Goal: Task Accomplishment & Management: Use online tool/utility

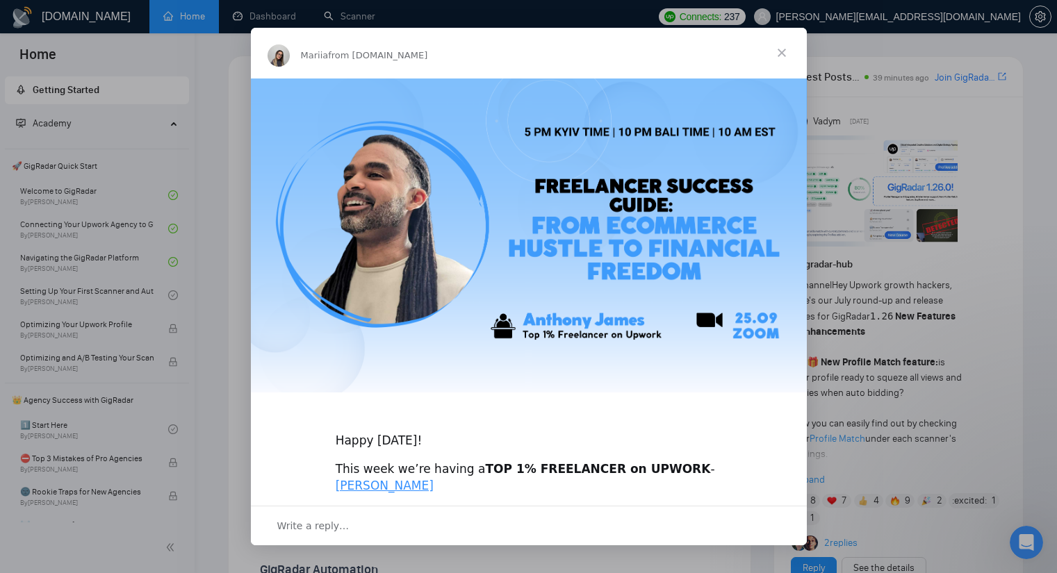
click at [779, 47] on span "Close" at bounding box center [782, 53] width 50 height 50
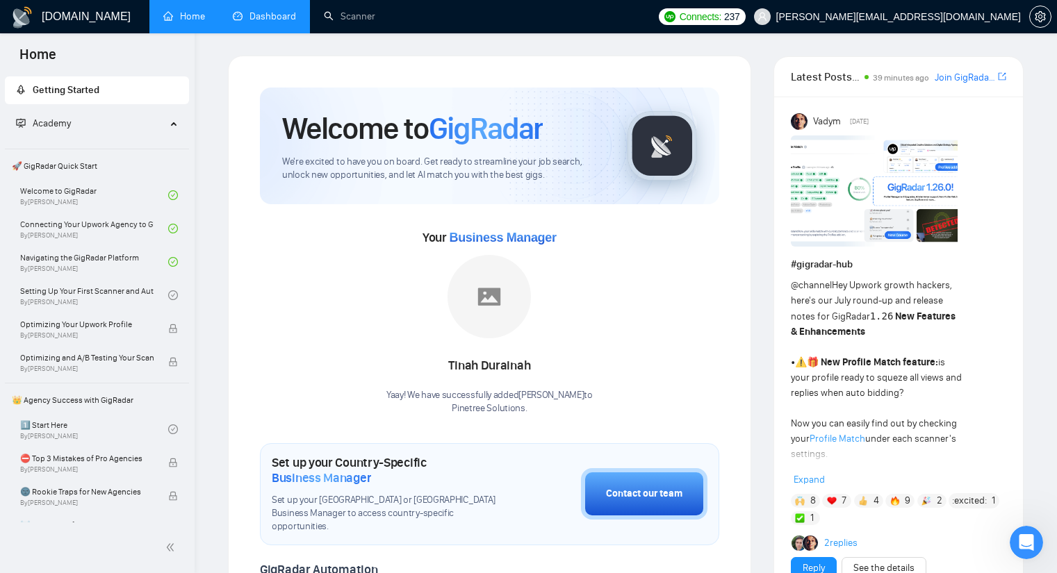
click at [264, 14] on link "Dashboard" at bounding box center [264, 16] width 63 height 12
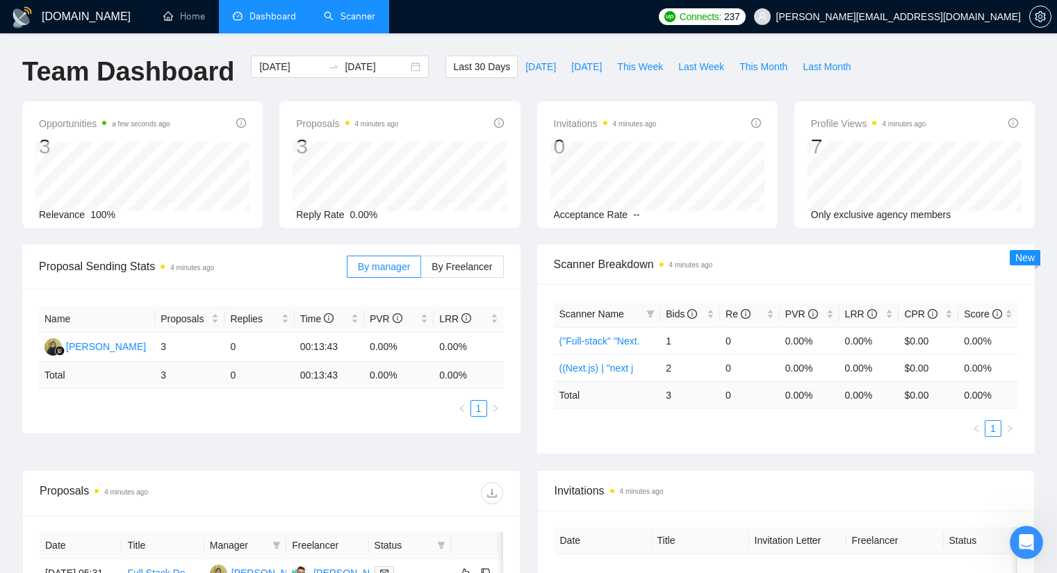
click at [365, 16] on link "Scanner" at bounding box center [349, 16] width 51 height 12
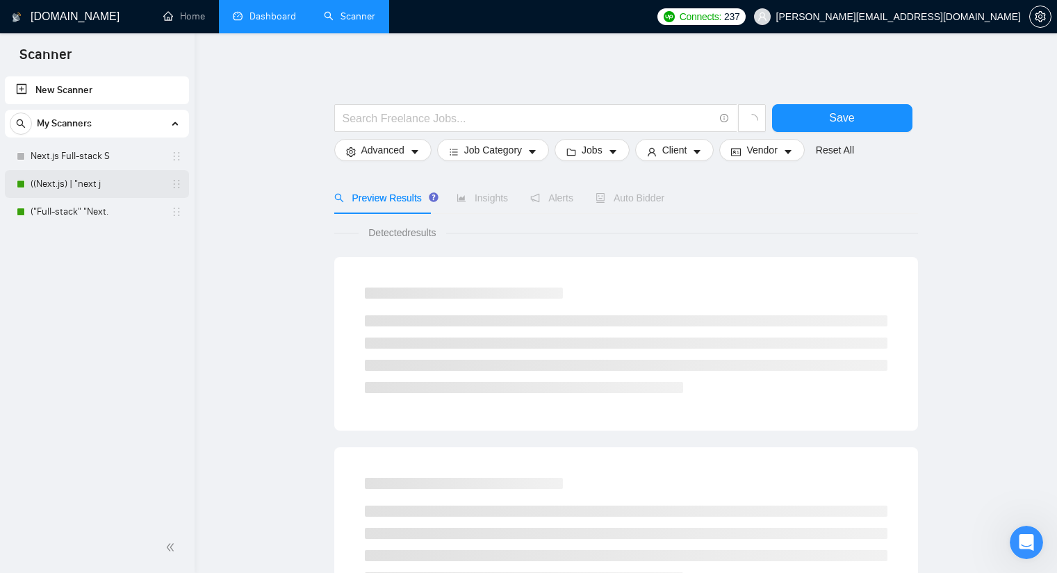
click at [72, 190] on link "((Next.js) | "next j" at bounding box center [97, 184] width 132 height 28
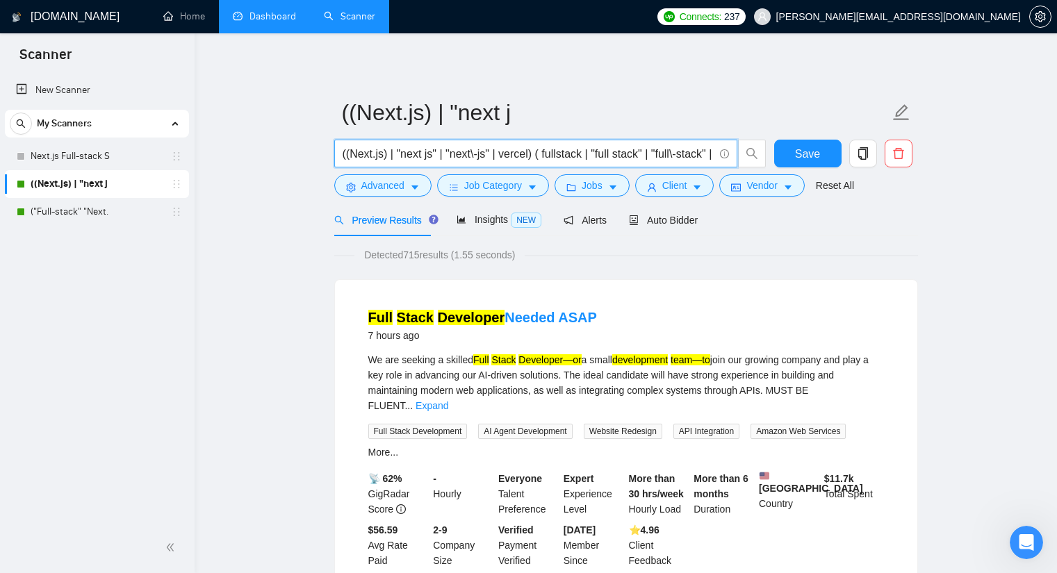
click at [529, 151] on input "((Next.js) | "next js" | "next\-js" | vercel) ( fullstack | "full stack" | "ful…" at bounding box center [528, 153] width 371 height 17
click at [104, 215] on link "("Full-stack" "Next." at bounding box center [97, 212] width 132 height 28
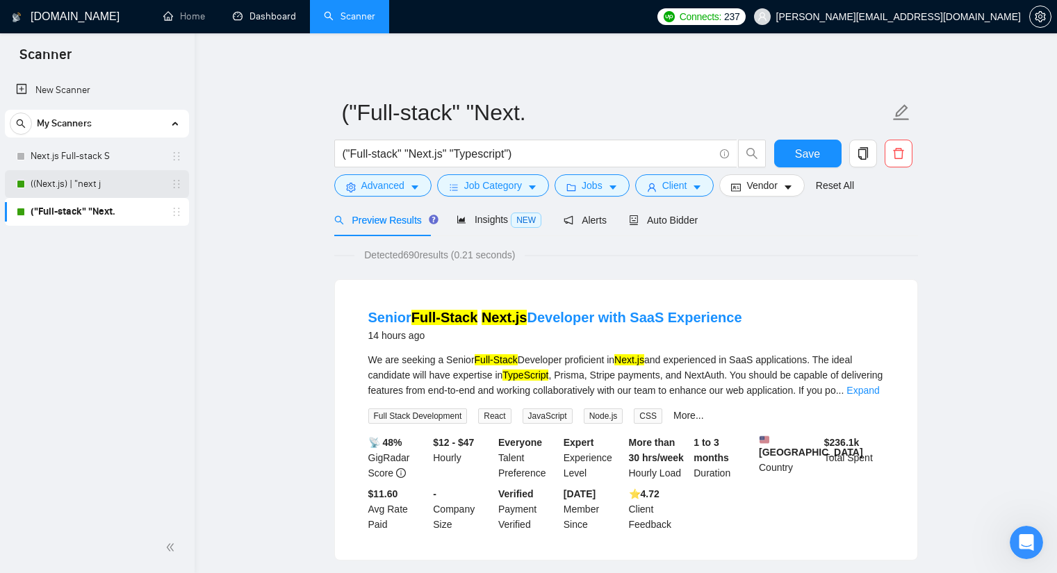
click at [110, 192] on link "((Next.js) | "next j" at bounding box center [97, 184] width 132 height 28
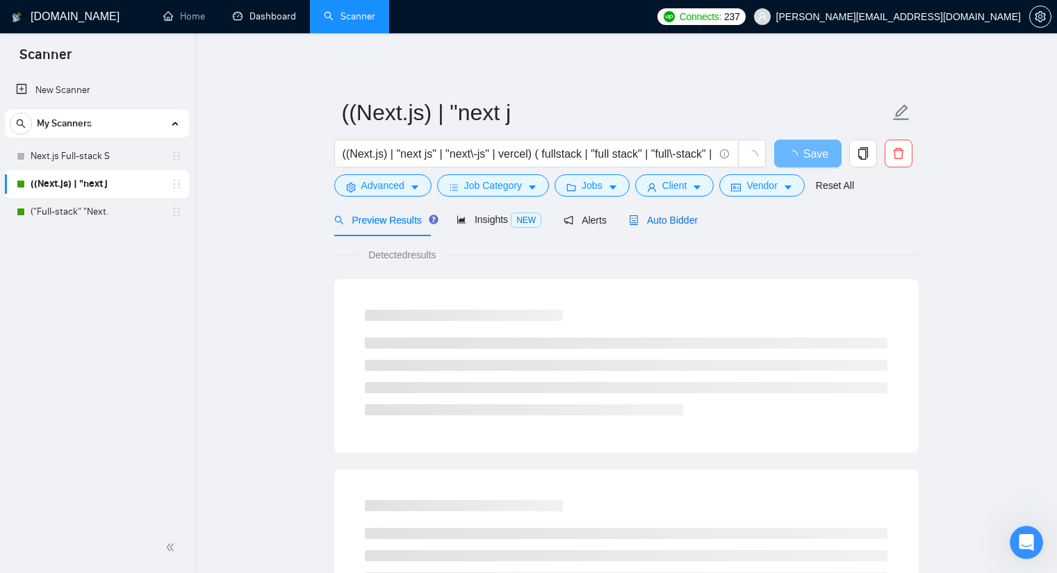
click at [661, 216] on span "Auto Bidder" at bounding box center [663, 220] width 69 height 11
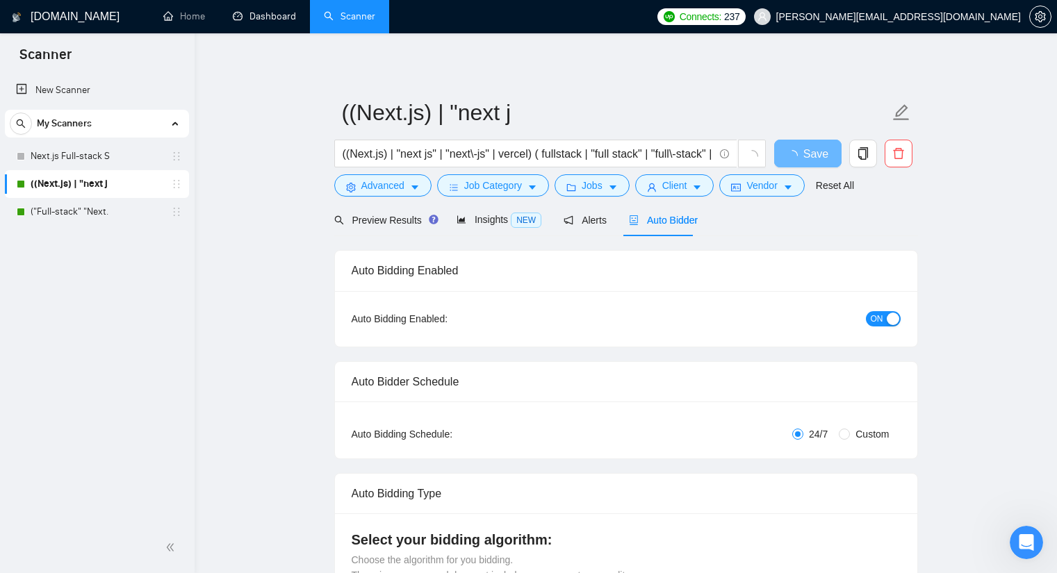
checkbox input "true"
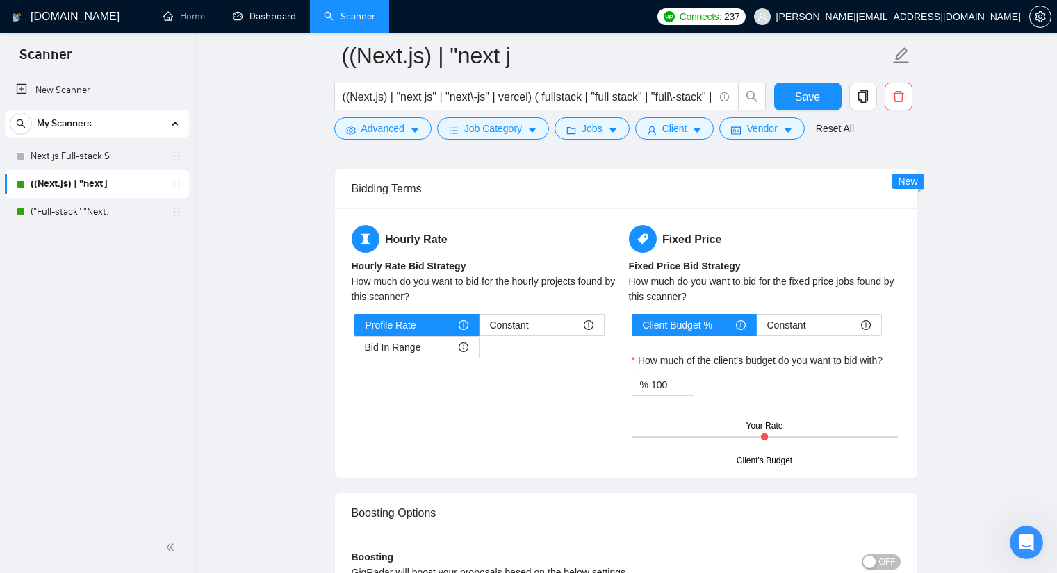
scroll to position [2224, 0]
click at [521, 314] on span "Constant" at bounding box center [509, 324] width 39 height 21
click at [479, 328] on input "Constant" at bounding box center [479, 328] width 0 height 0
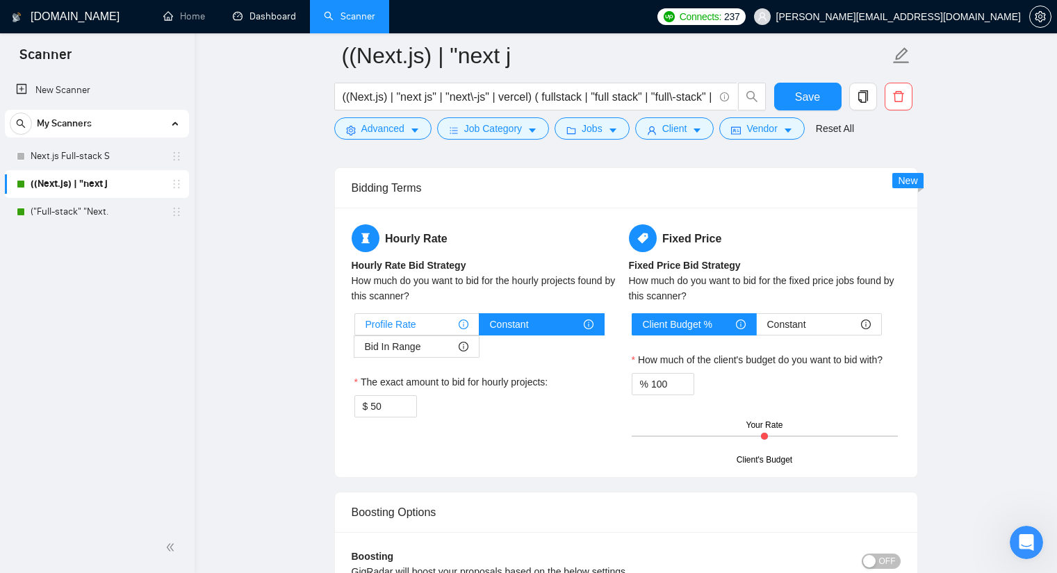
click at [452, 314] on div "Profile Rate" at bounding box center [417, 324] width 103 height 21
click at [355, 328] on input "Profile Rate" at bounding box center [355, 328] width 0 height 0
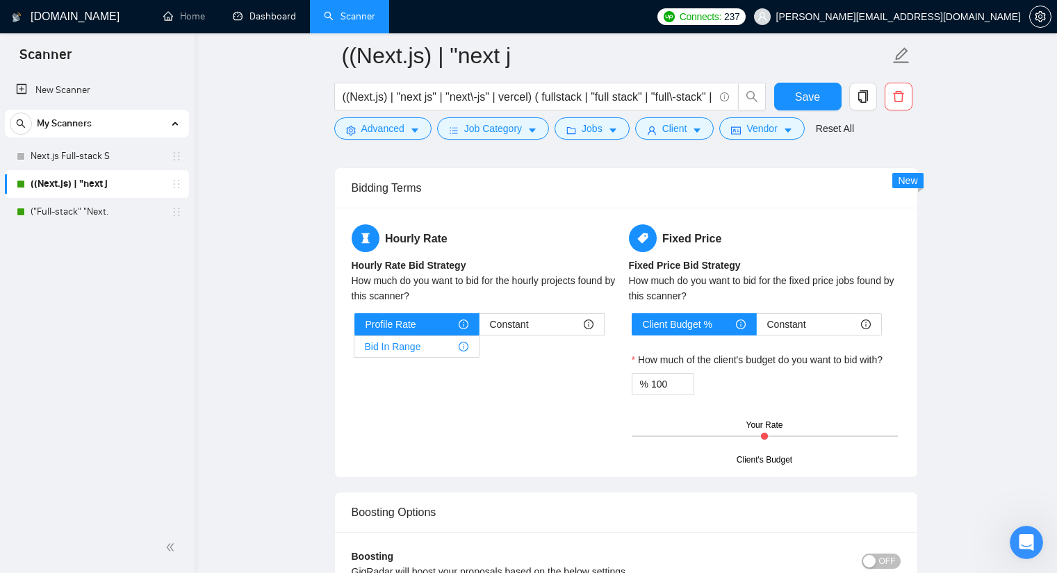
click at [423, 336] on div "Bid In Range" at bounding box center [417, 346] width 104 height 21
click at [354, 350] on input "Bid In Range" at bounding box center [354, 350] width 0 height 0
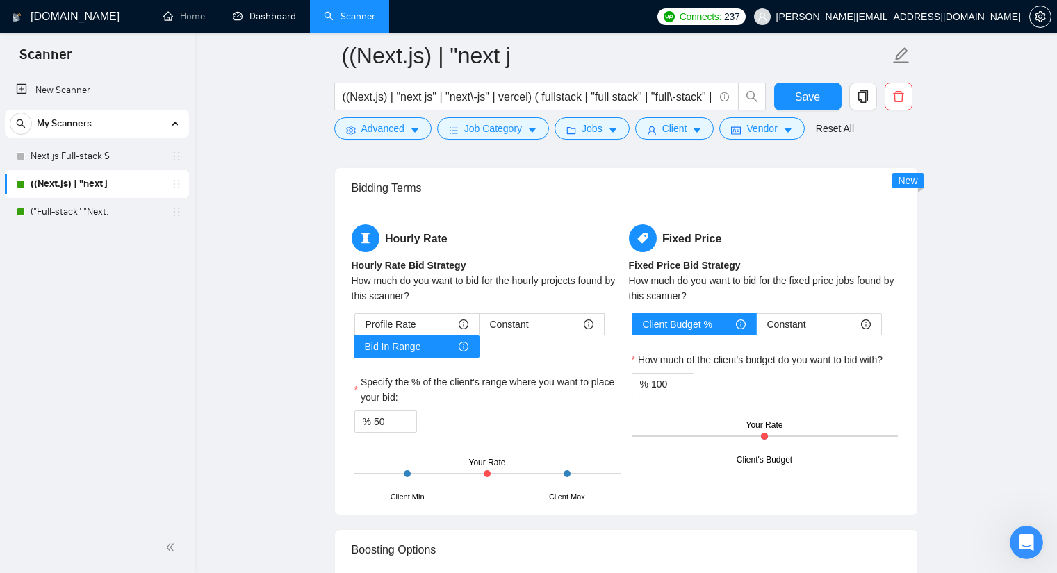
drag, startPoint x: 485, startPoint y: 453, endPoint x: 561, endPoint y: 451, distance: 75.8
click at [555, 451] on div "Client Min Client Max Your Rate" at bounding box center [487, 474] width 266 height 49
click at [567, 470] on div at bounding box center [567, 473] width 7 height 7
click at [385, 411] on input "50" at bounding box center [395, 421] width 42 height 21
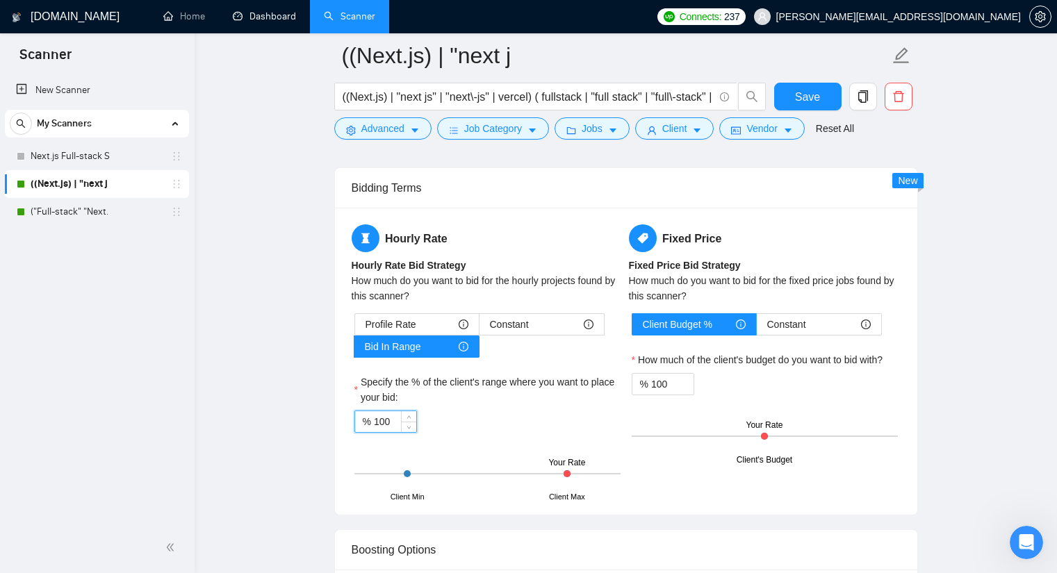
type input "100"
click at [478, 411] on div "% 100" at bounding box center [487, 422] width 266 height 22
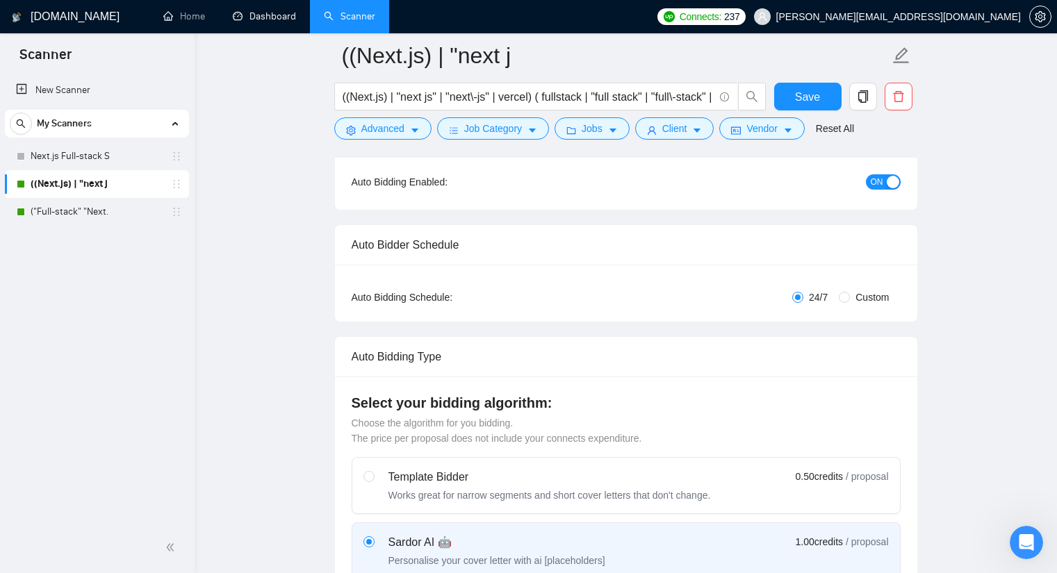
scroll to position [0, 0]
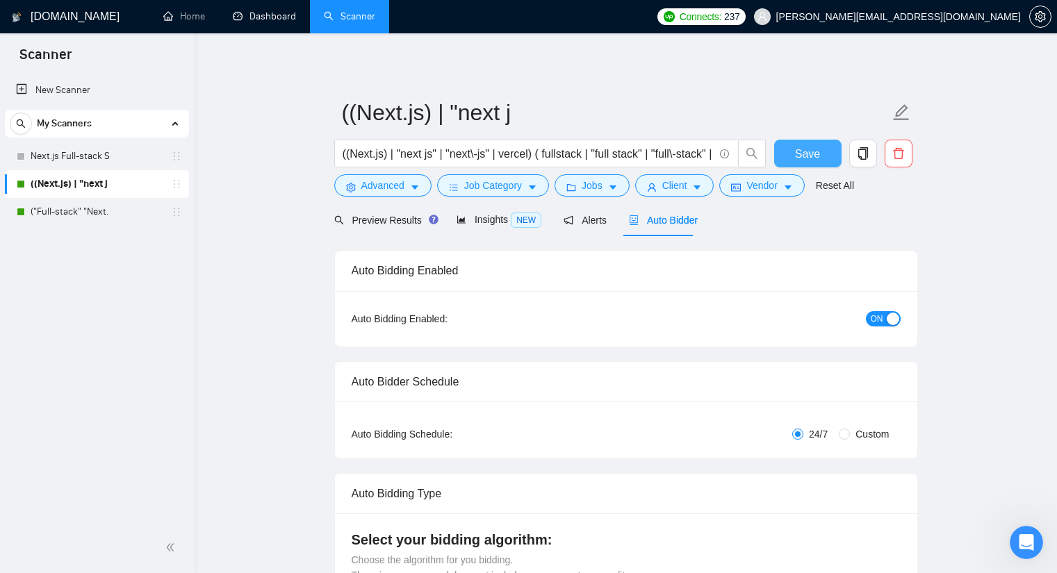
click at [800, 156] on span "Save" at bounding box center [807, 153] width 25 height 17
click at [277, 22] on link "Dashboard" at bounding box center [264, 16] width 63 height 12
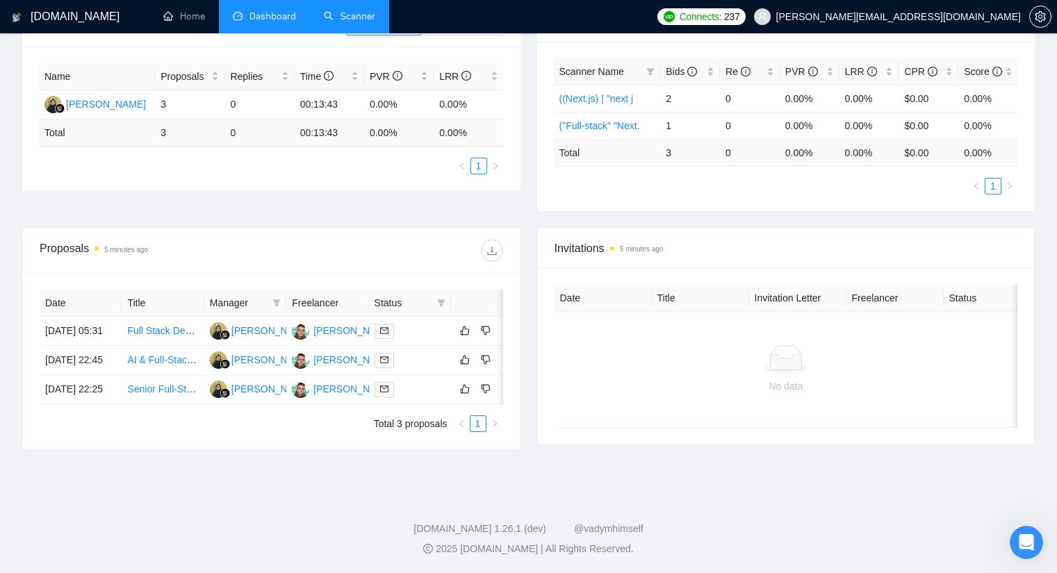
scroll to position [278, 0]
click at [162, 354] on link "AI & Full-Stack Developer for Fintech Application" at bounding box center [232, 359] width 210 height 11
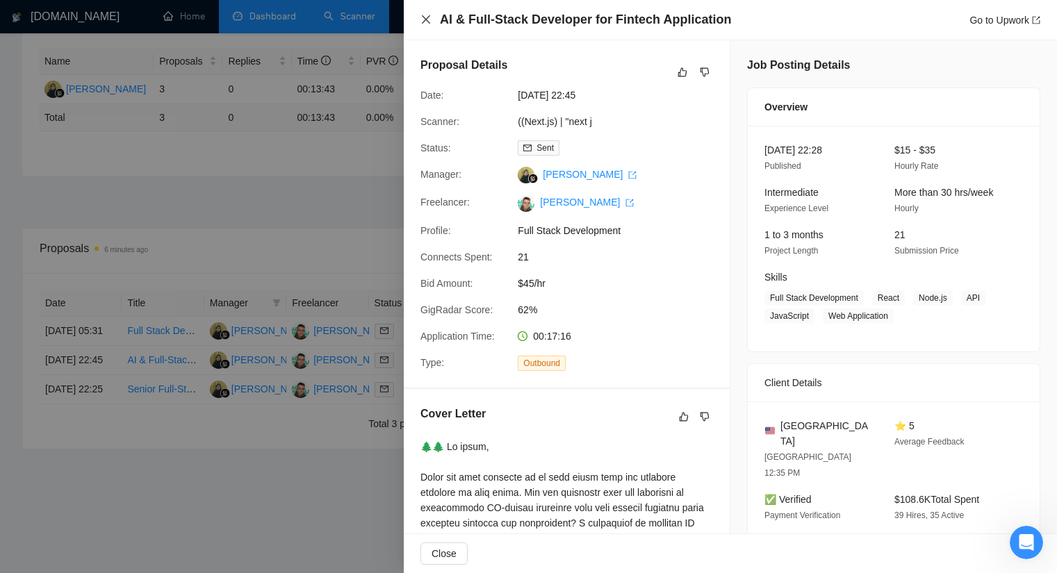
click at [427, 15] on icon "close" at bounding box center [425, 19] width 11 height 11
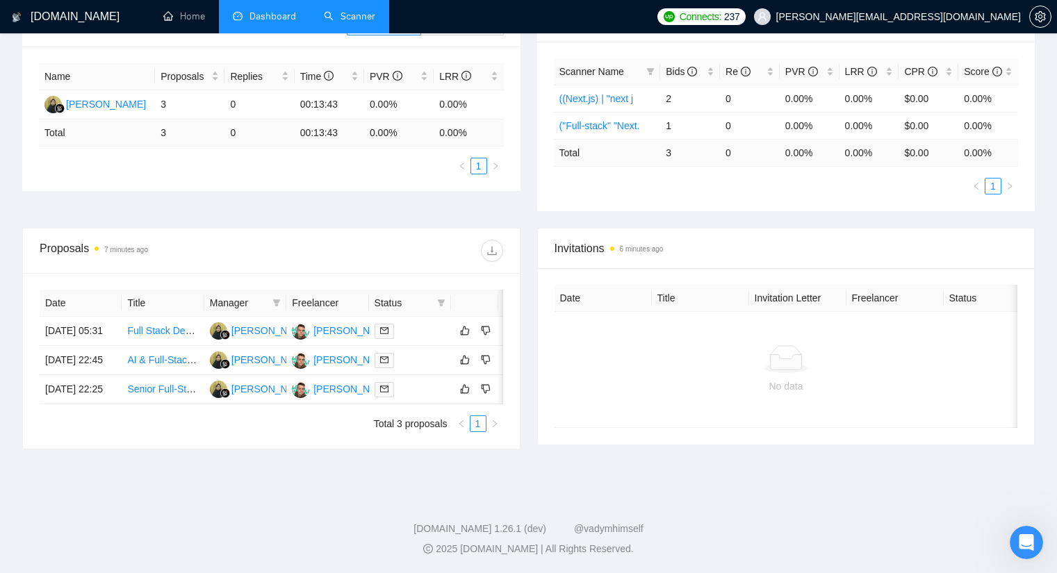
scroll to position [0, 0]
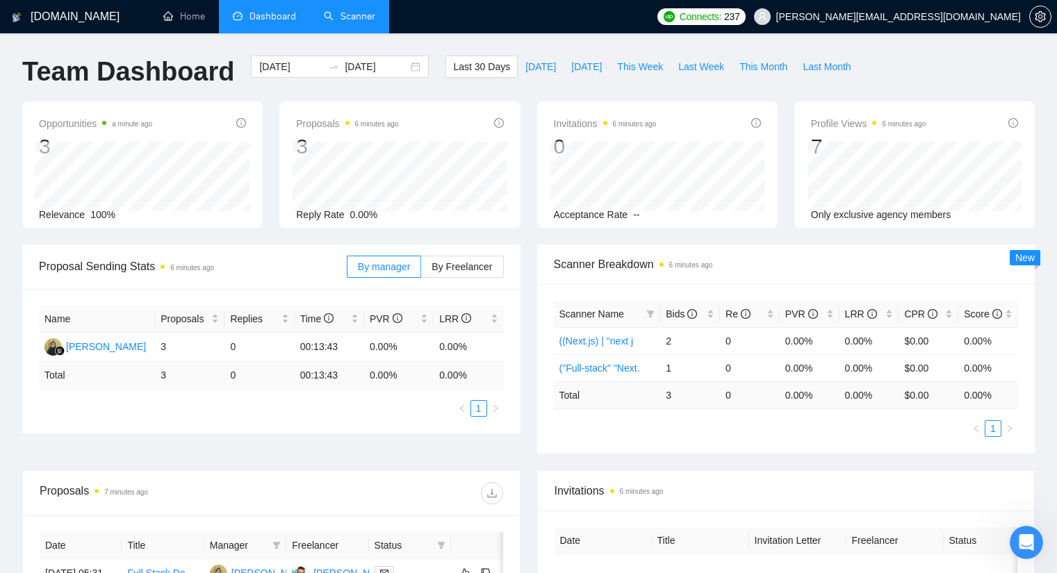
click at [354, 14] on link "Scanner" at bounding box center [349, 16] width 51 height 12
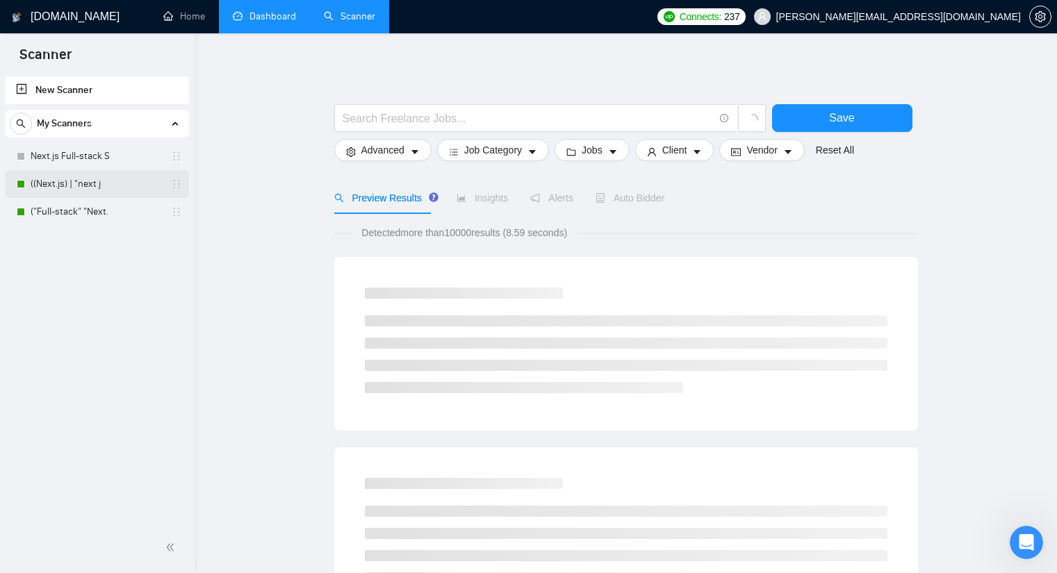
click at [96, 182] on link "((Next.js) | "next j" at bounding box center [97, 184] width 132 height 28
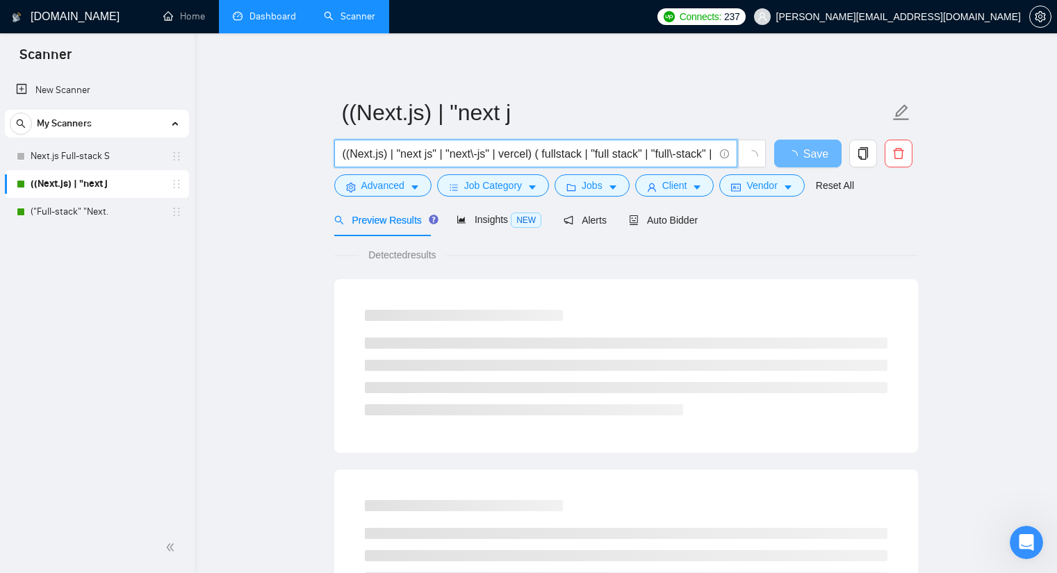
click at [620, 146] on input "((Next.js) | "next js" | "next\-js" | vercel) ( fullstack | "full stack" | "ful…" at bounding box center [528, 153] width 371 height 17
click at [644, 223] on span "Auto Bidder" at bounding box center [663, 220] width 69 height 11
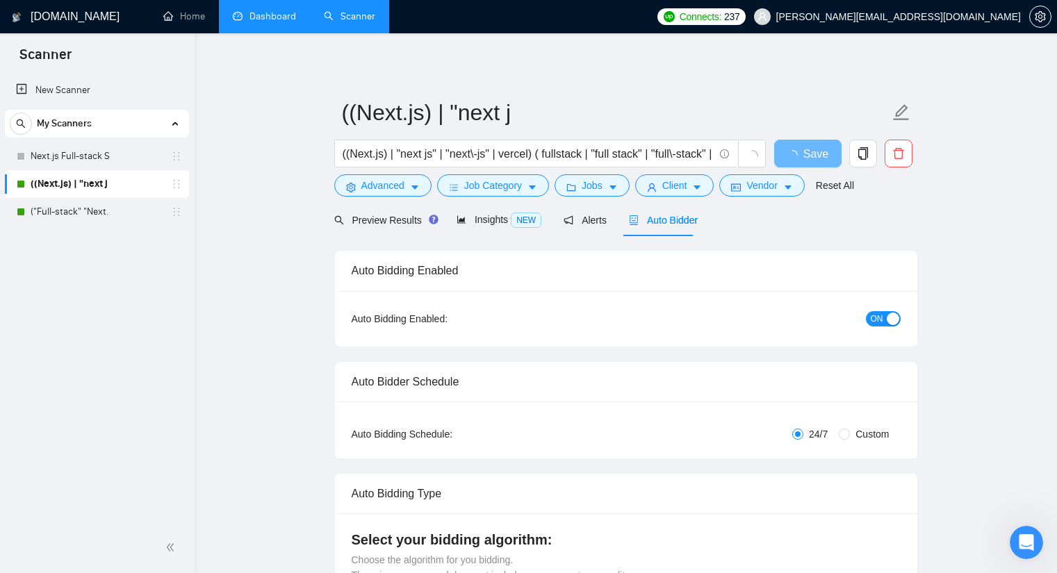
checkbox input "true"
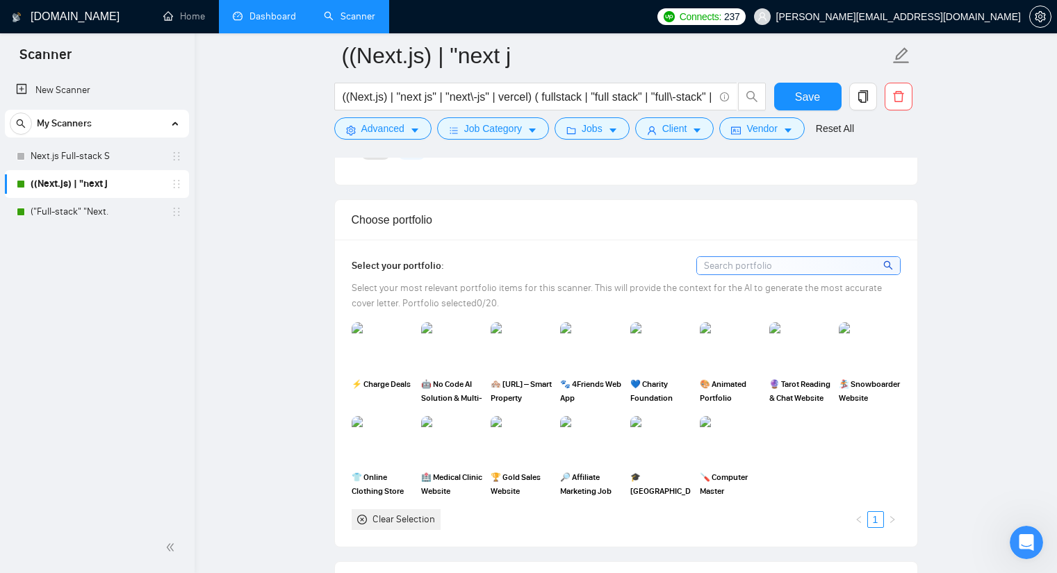
scroll to position [1181, 0]
click at [374, 334] on img at bounding box center [382, 346] width 58 height 46
click at [447, 337] on img at bounding box center [452, 346] width 58 height 46
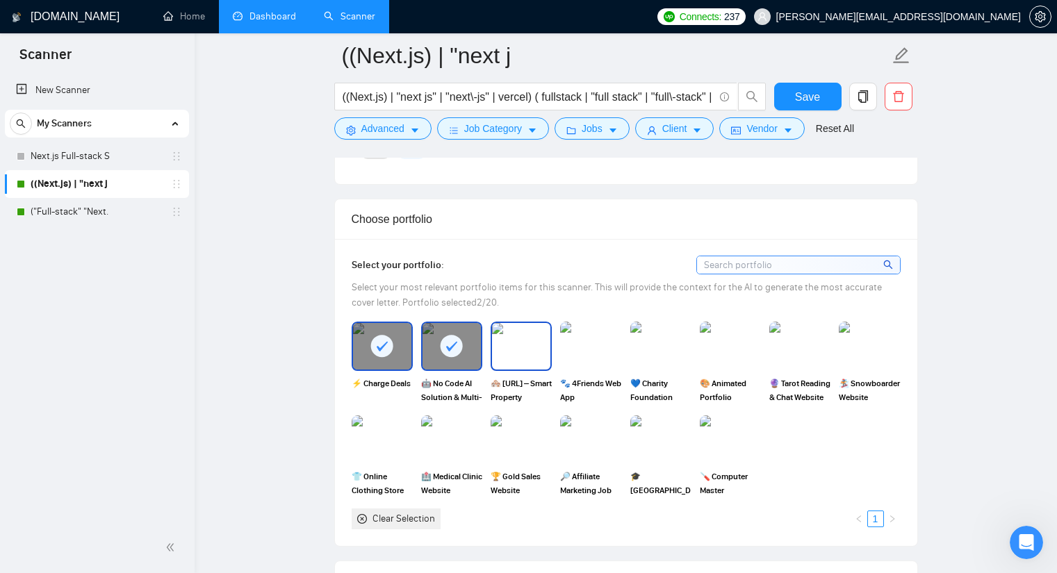
click at [511, 326] on img at bounding box center [521, 346] width 58 height 46
click at [564, 323] on img at bounding box center [590, 346] width 58 height 46
click at [605, 323] on div at bounding box center [590, 346] width 58 height 46
click at [646, 333] on img at bounding box center [661, 346] width 58 height 46
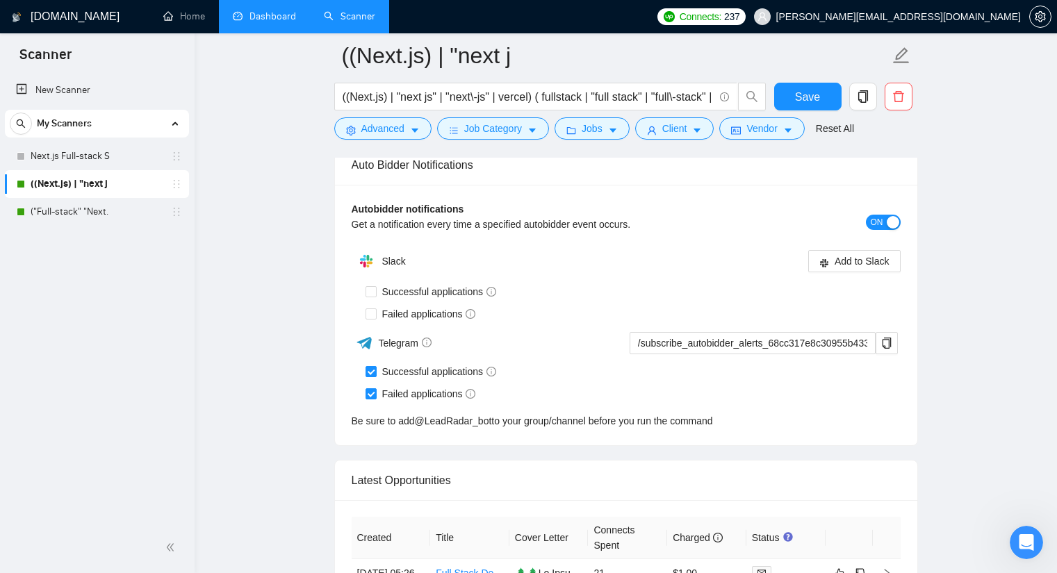
scroll to position [3607, 0]
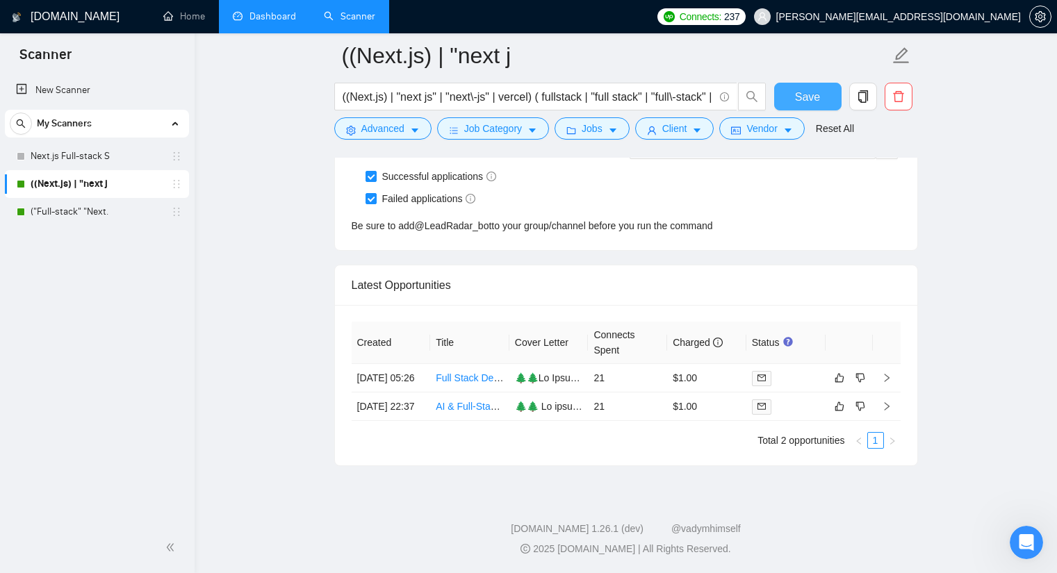
click at [791, 88] on button "Save" at bounding box center [807, 97] width 67 height 28
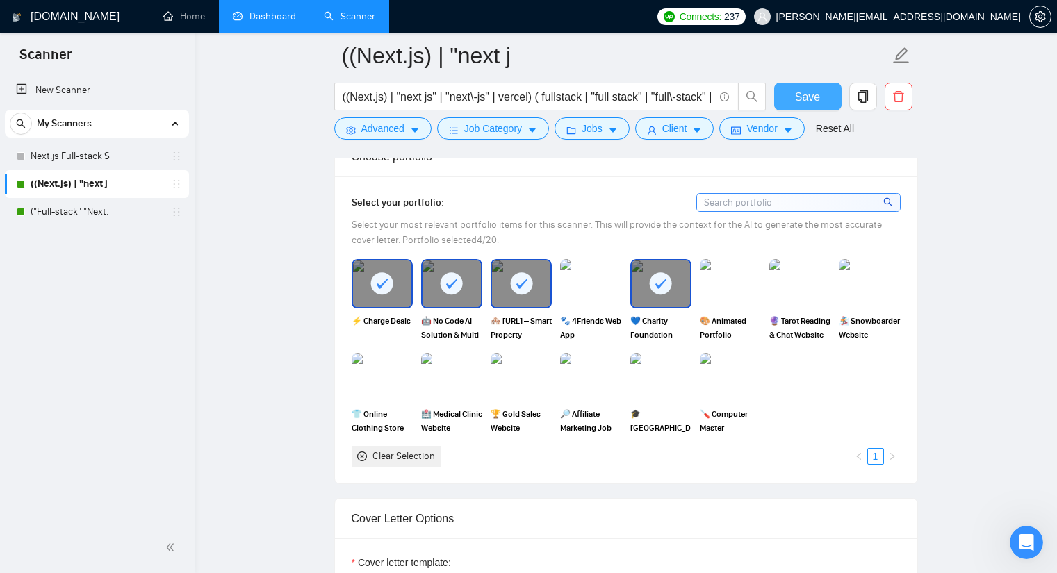
scroll to position [896, 0]
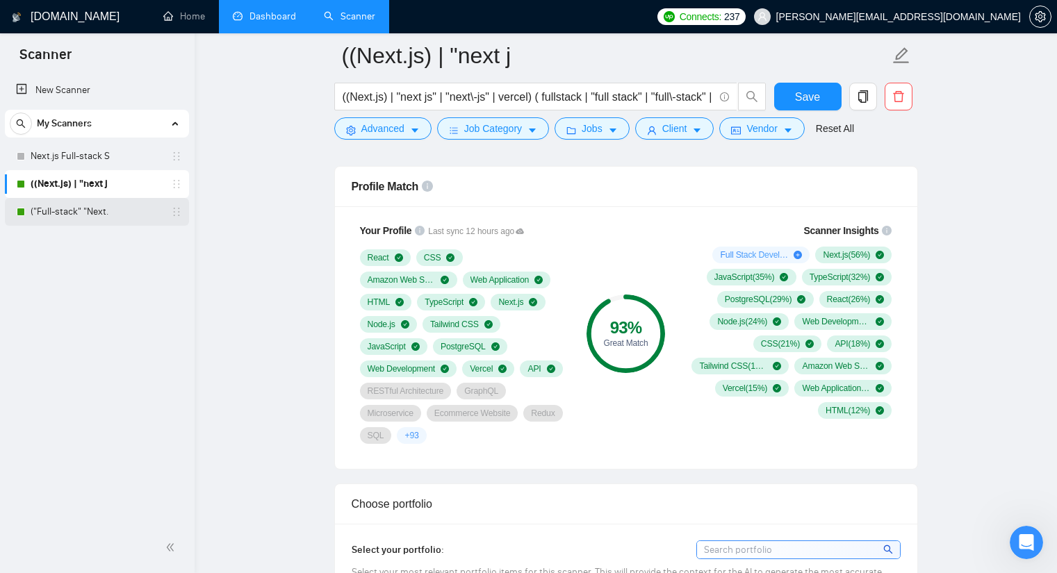
click at [81, 202] on link "("Full-stack" "Next." at bounding box center [97, 212] width 132 height 28
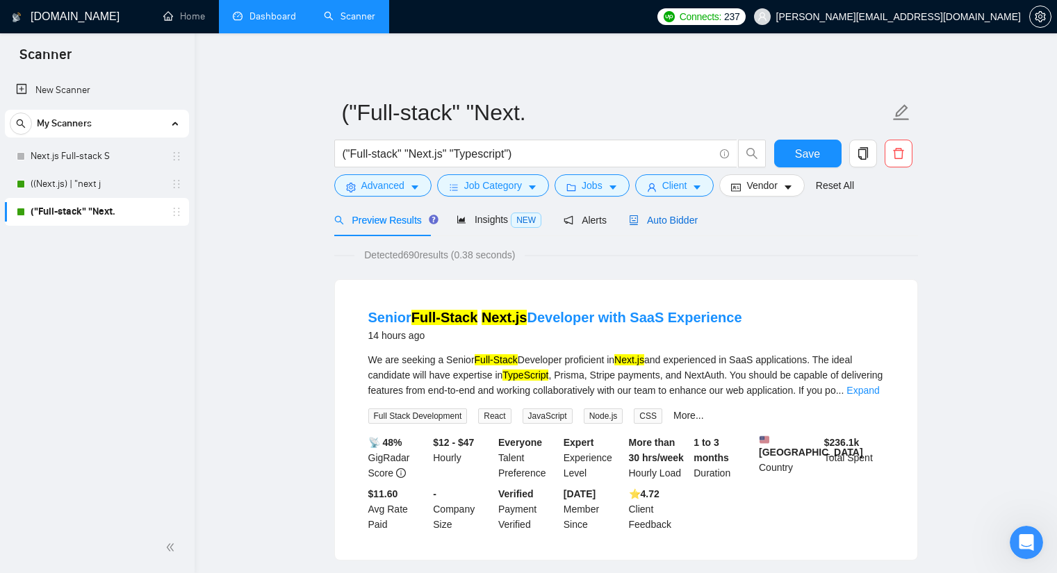
click at [641, 218] on span "Auto Bidder" at bounding box center [663, 220] width 69 height 11
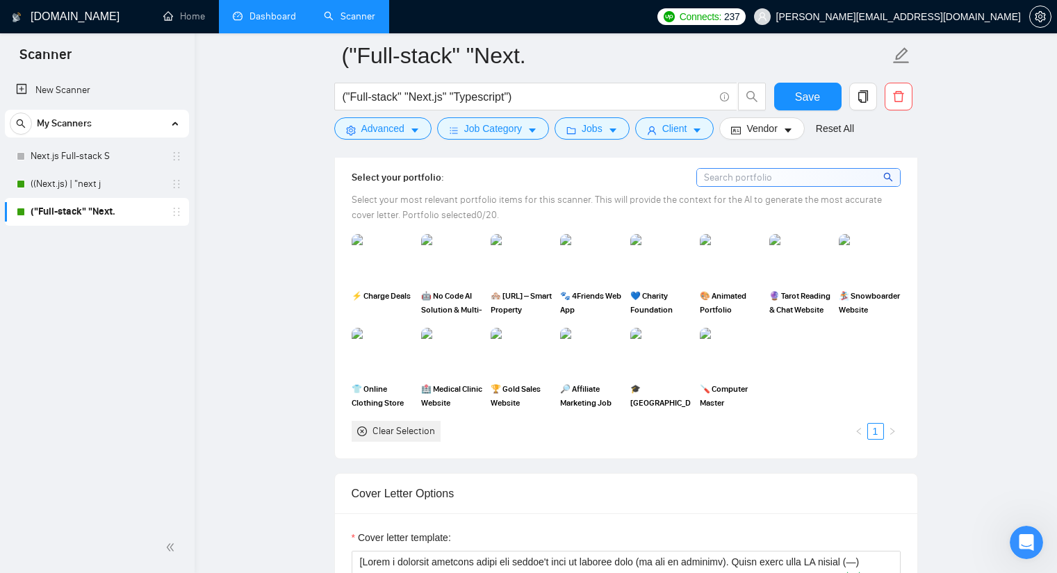
scroll to position [1320, 0]
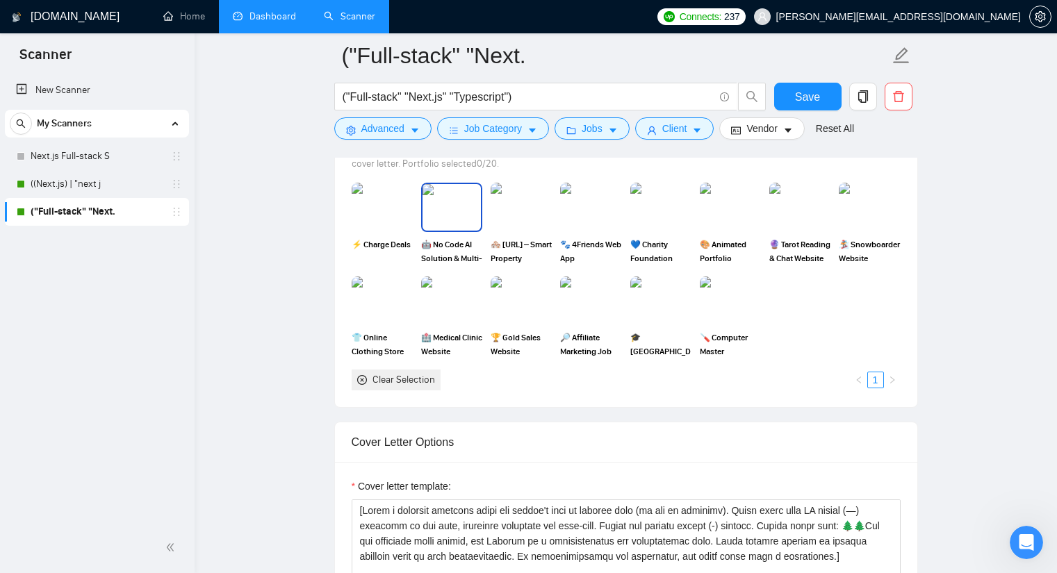
click at [439, 212] on img at bounding box center [452, 207] width 58 height 46
click at [379, 218] on img at bounding box center [382, 207] width 58 height 46
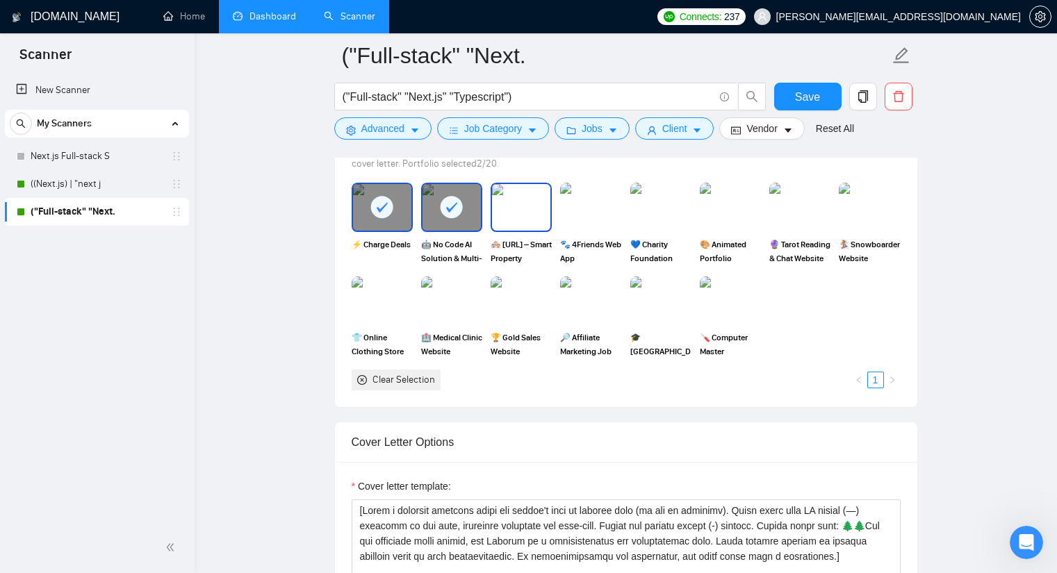
click at [527, 210] on img at bounding box center [521, 207] width 58 height 46
click at [654, 204] on img at bounding box center [661, 207] width 58 height 46
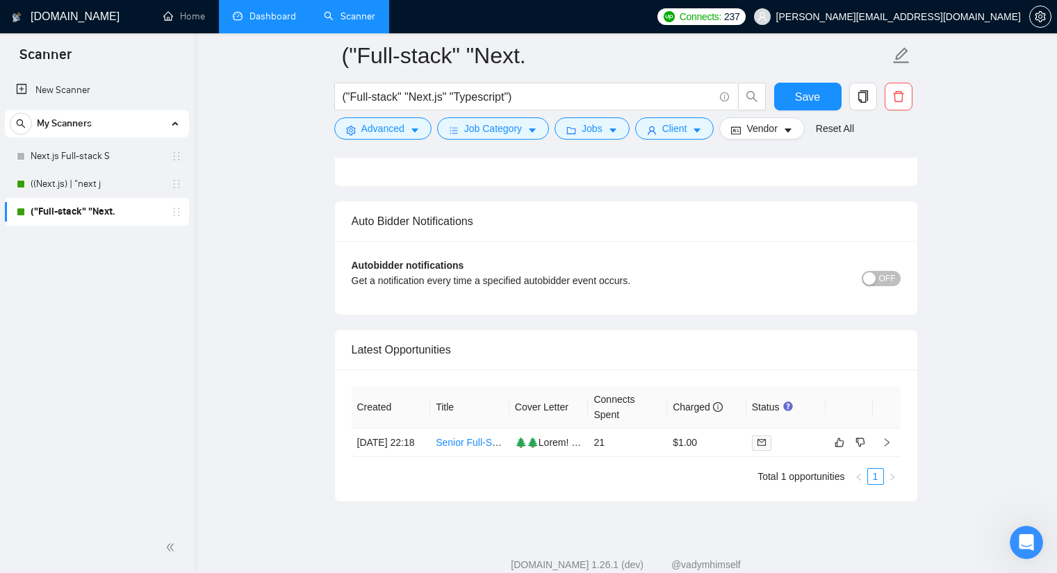
scroll to position [3363, 0]
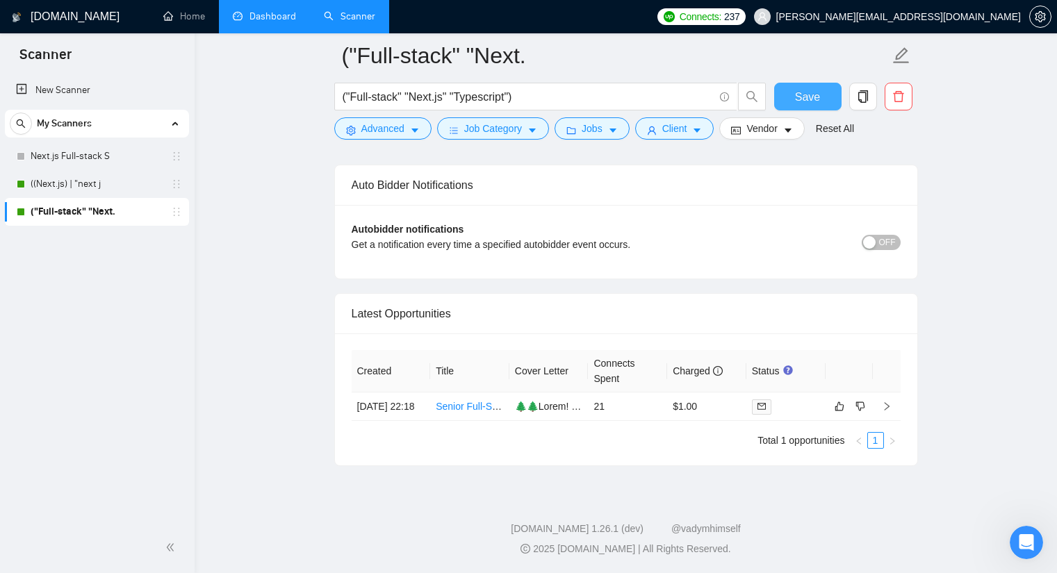
click at [800, 92] on span "Save" at bounding box center [807, 96] width 25 height 17
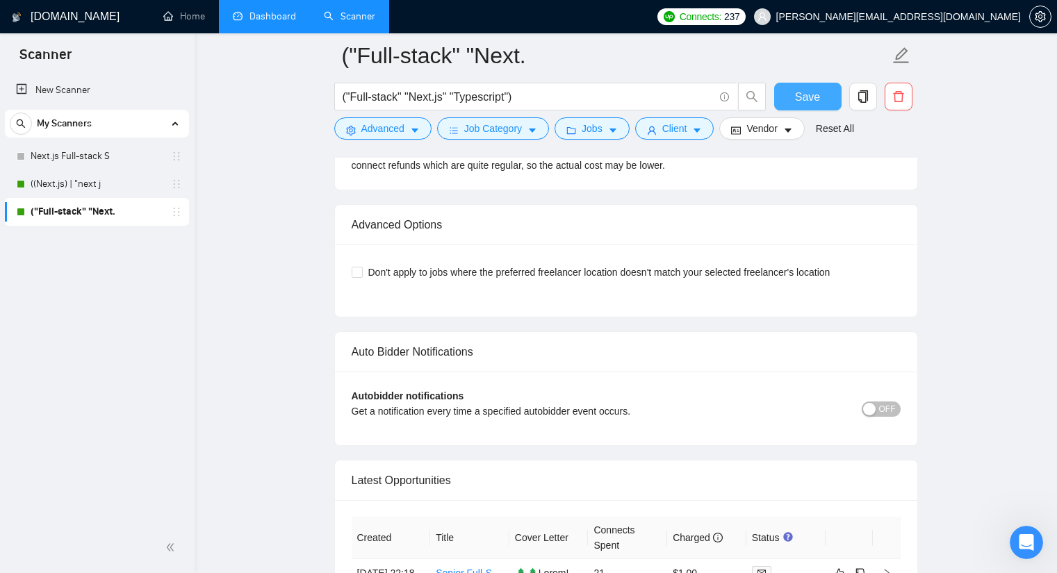
scroll to position [3154, 0]
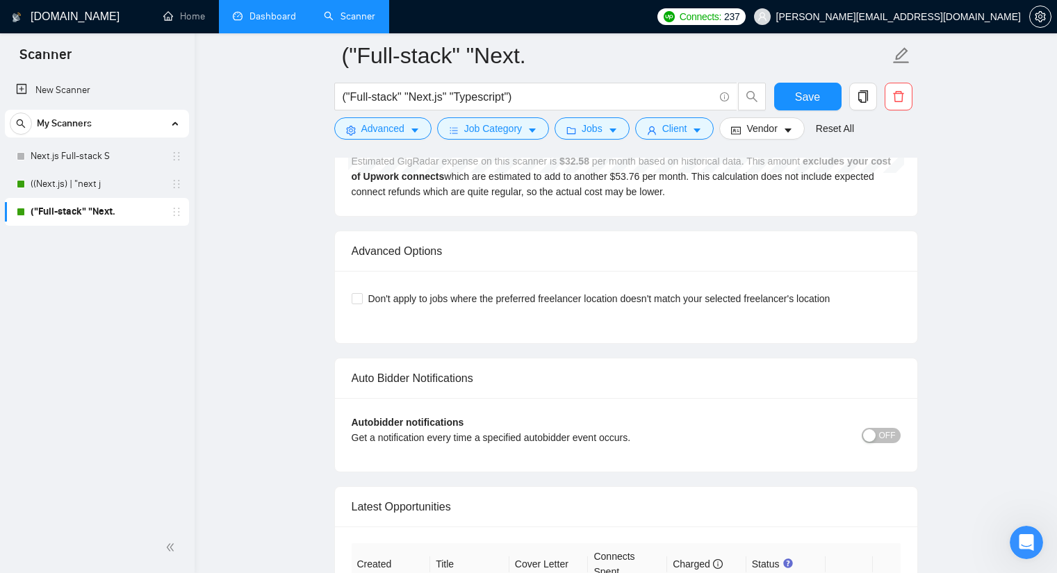
click at [886, 432] on span "OFF" at bounding box center [887, 435] width 17 height 15
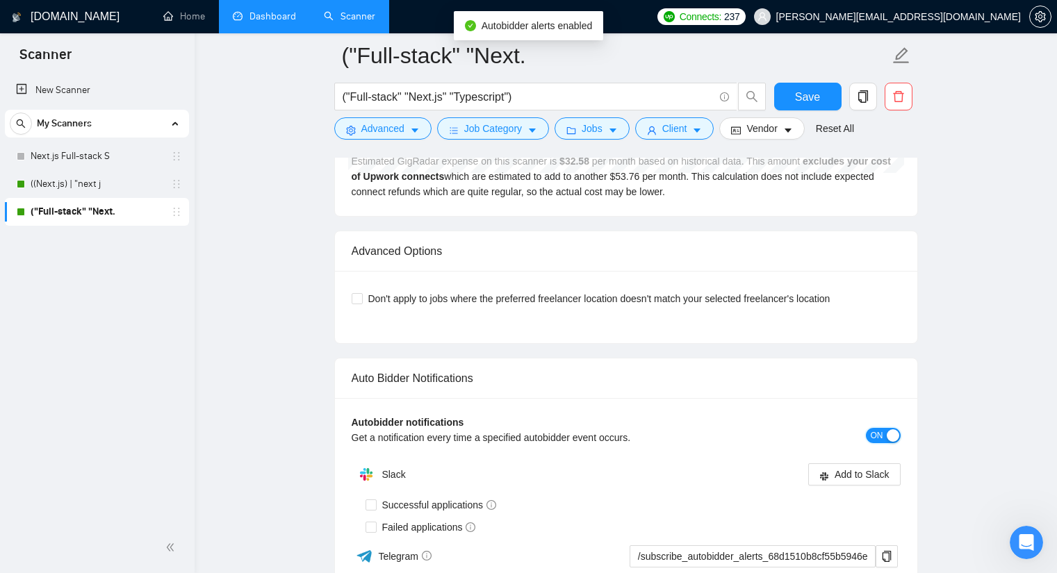
scroll to position [3363, 0]
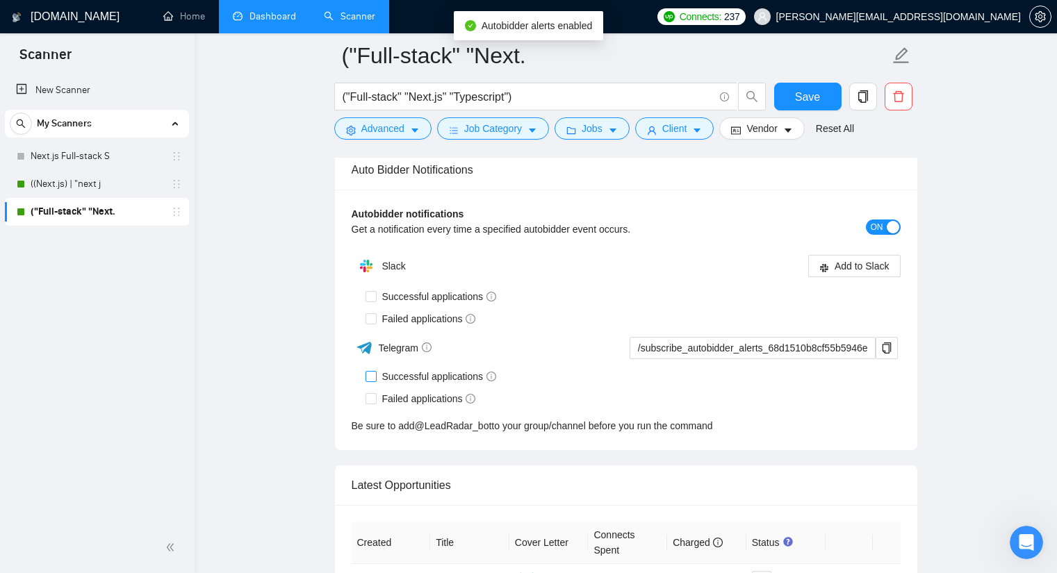
click at [375, 380] on input "Successful applications" at bounding box center [371, 376] width 10 height 10
checkbox input "true"
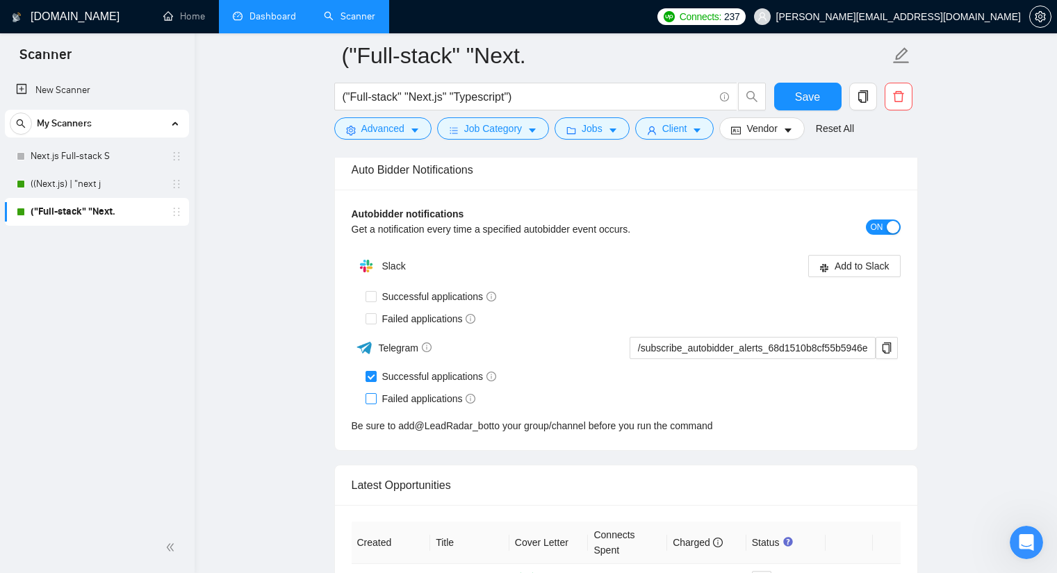
click at [377, 398] on span "Failed applications" at bounding box center [429, 398] width 105 height 15
click at [375, 398] on input "Failed applications" at bounding box center [371, 398] width 10 height 10
checkbox input "true"
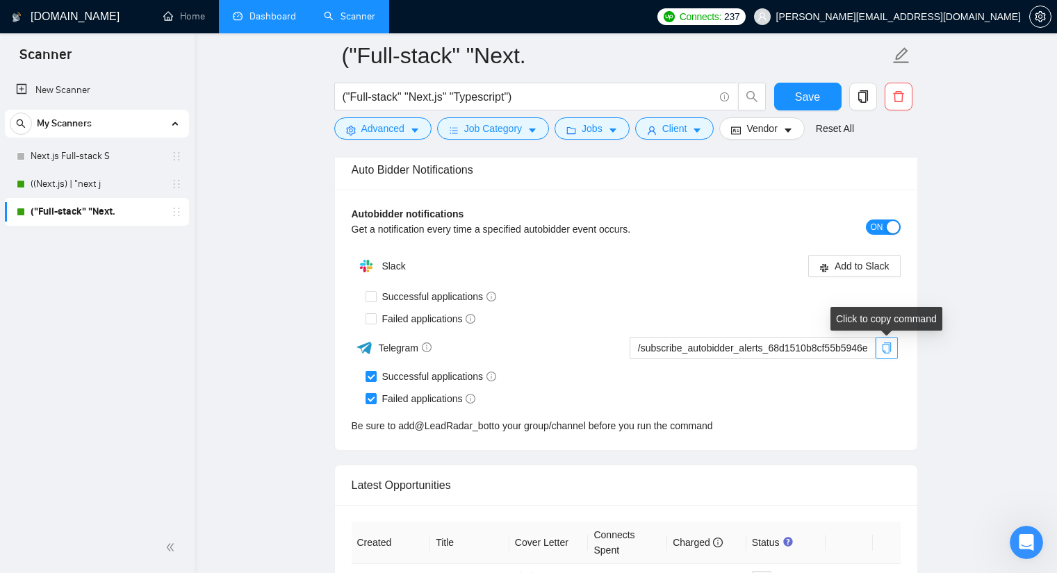
click at [888, 347] on icon "copy" at bounding box center [886, 348] width 11 height 11
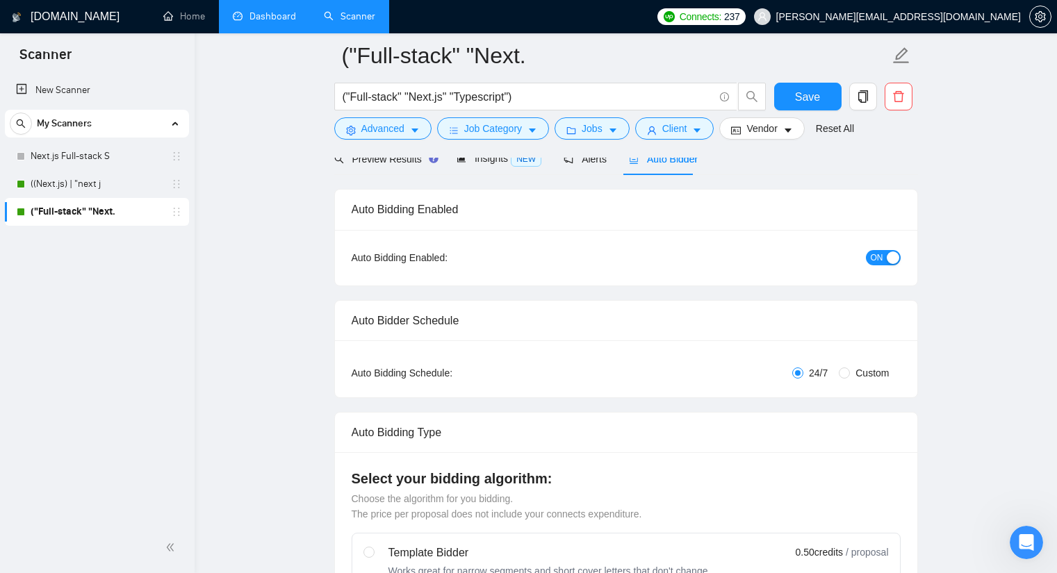
scroll to position [0, 0]
